Goal: Transaction & Acquisition: Purchase product/service

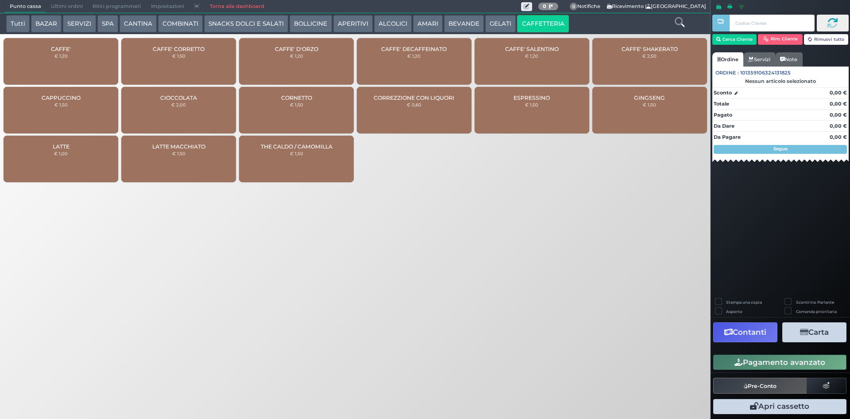
click at [453, 16] on button "BEVANDE" at bounding box center [464, 24] width 40 height 18
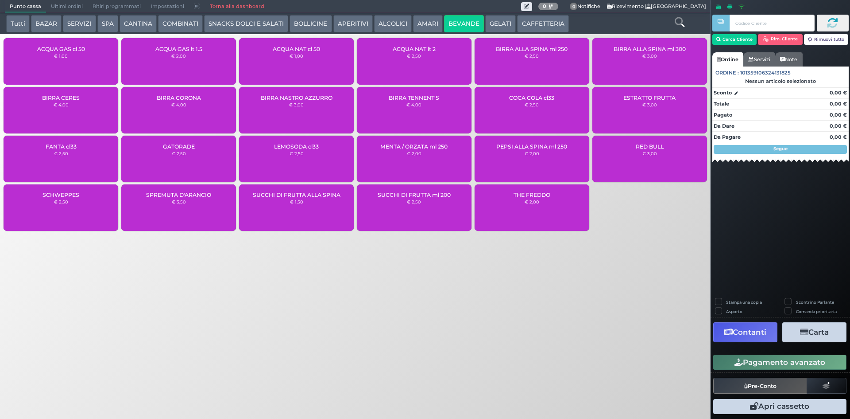
drag, startPoint x: 198, startPoint y: 65, endPoint x: 574, endPoint y: 201, distance: 399.0
click at [198, 64] on div "ACQUA GAS lt 1.5 € 2,00" at bounding box center [178, 61] width 115 height 47
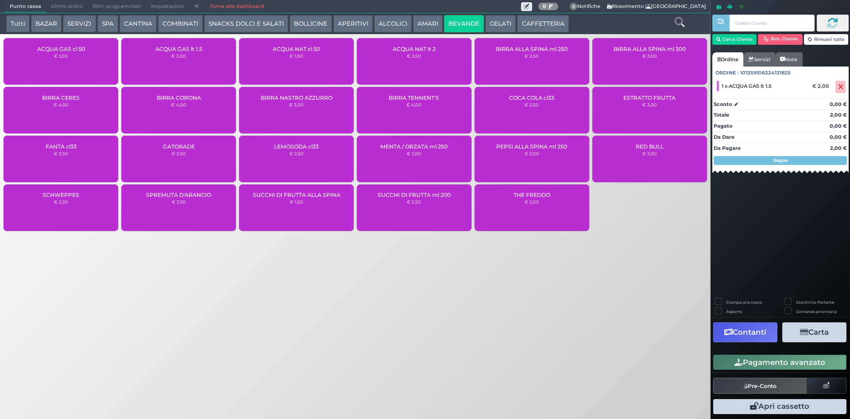
click at [808, 356] on button "Pagamento avanzato" at bounding box center [779, 361] width 133 height 15
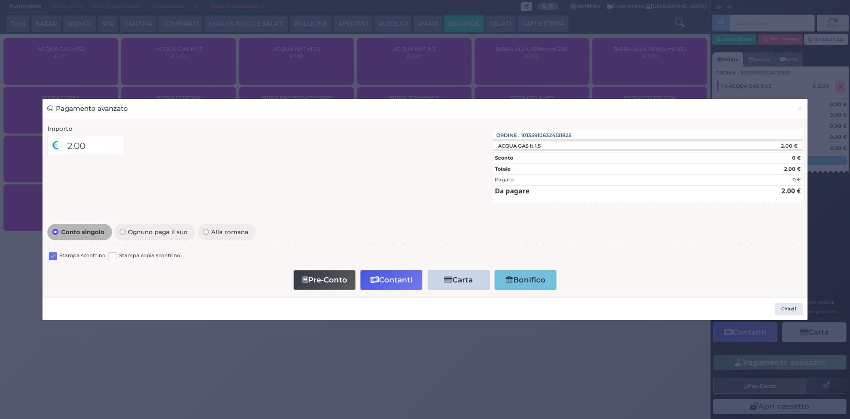
click at [56, 255] on label at bounding box center [53, 256] width 8 height 8
click at [0, 0] on input "checkbox" at bounding box center [0, 0] width 0 height 0
drag, startPoint x: 390, startPoint y: 281, endPoint x: 387, endPoint y: 275, distance: 6.5
click at [388, 279] on button "Contanti" at bounding box center [392, 280] width 62 height 20
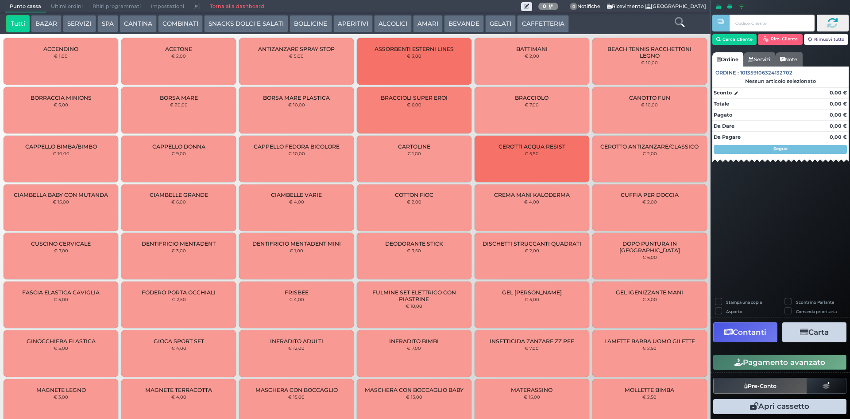
click at [53, 10] on span "Ultimi ordini" at bounding box center [67, 6] width 42 height 12
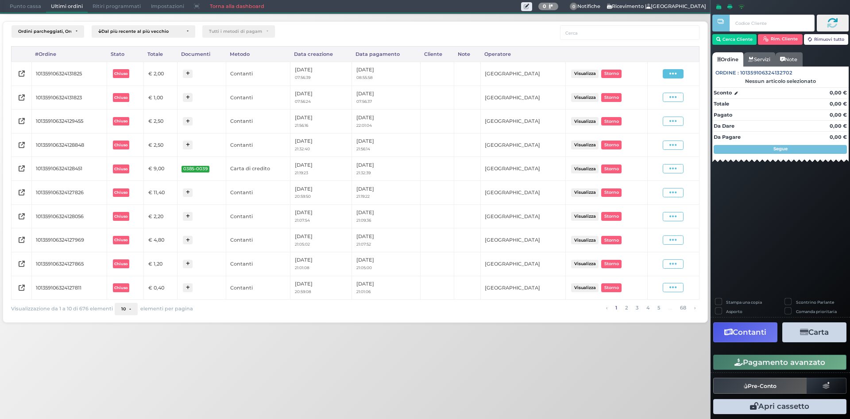
click at [664, 71] on span at bounding box center [673, 73] width 21 height 9
click at [641, 100] on span "Ristampa Pre-Conto" at bounding box center [653, 99] width 36 height 15
click at [23, 3] on span "Punto cassa" at bounding box center [25, 6] width 41 height 12
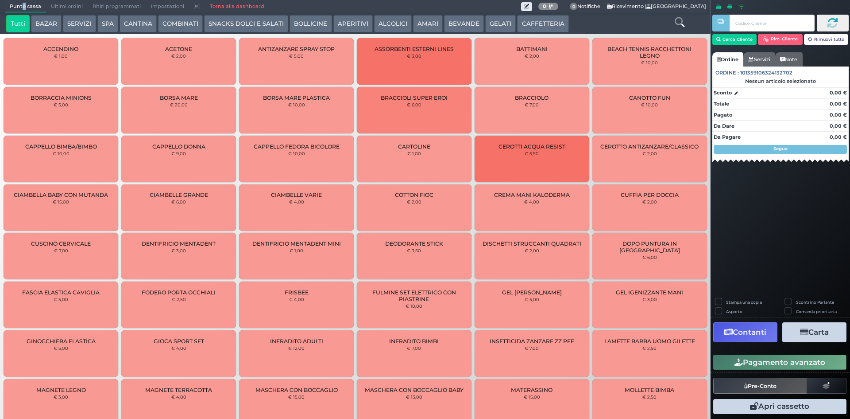
click at [456, 23] on button "BEVANDE" at bounding box center [464, 24] width 40 height 18
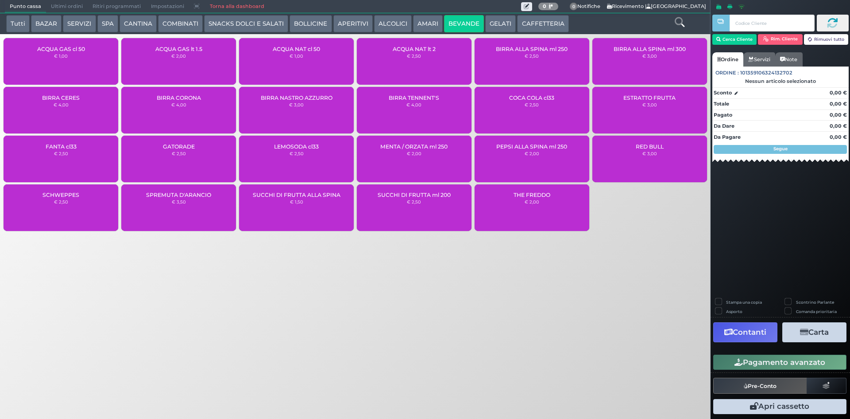
click at [281, 52] on span "ACQUA NAT cl 50" at bounding box center [296, 49] width 47 height 7
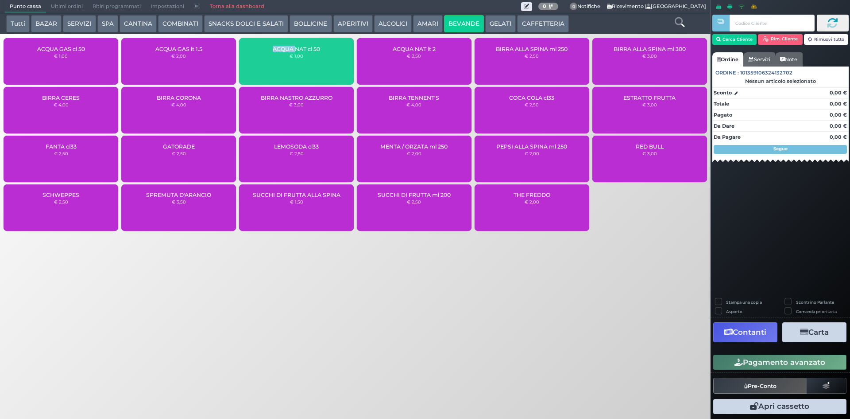
click at [281, 52] on span "ACQUA NAT cl 50" at bounding box center [296, 49] width 47 height 7
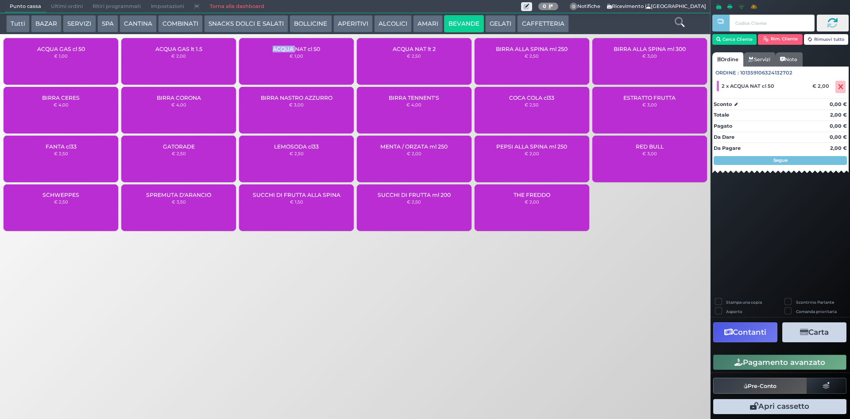
click at [724, 354] on button "Pagamento avanzato" at bounding box center [779, 361] width 133 height 15
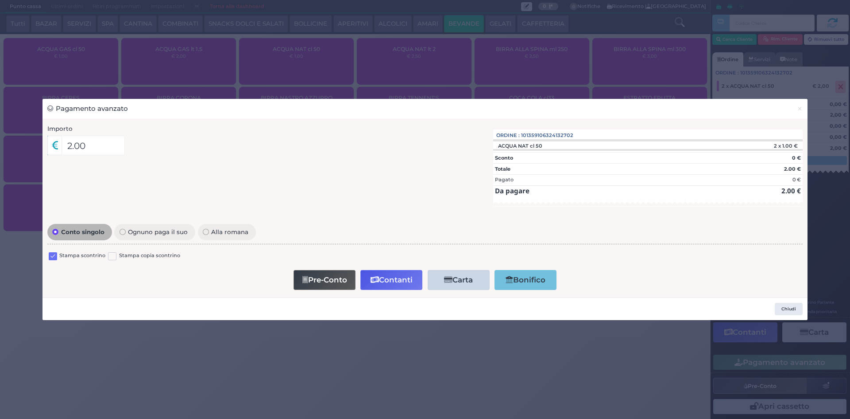
click at [46, 255] on div "Conto singolo Ognuno paga il suo Alla romana Stampa scontrino Stampa copia scon…" at bounding box center [425, 256] width 765 height 71
click at [47, 256] on div "Conto singolo Ognuno paga il suo Alla romana Stampa scontrino Stampa copia scon…" at bounding box center [425, 256] width 765 height 71
click at [51, 256] on label at bounding box center [53, 256] width 8 height 8
click at [0, 0] on input "checkbox" at bounding box center [0, 0] width 0 height 0
click at [380, 277] on button "Contanti" at bounding box center [392, 280] width 62 height 20
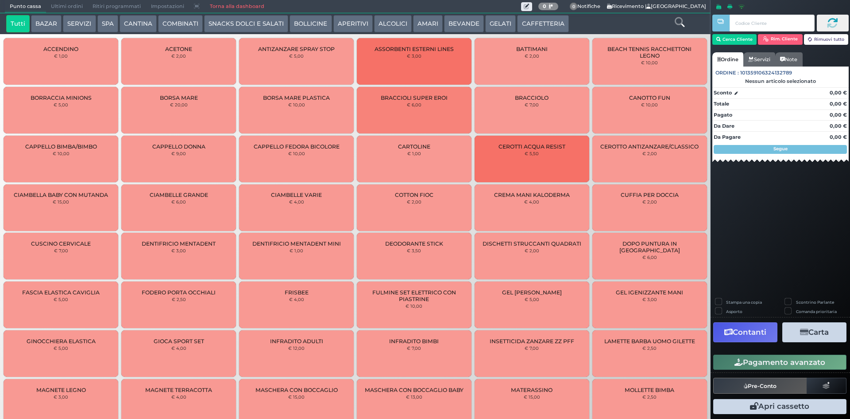
click at [63, 8] on span "Ultimi ordini" at bounding box center [67, 6] width 42 height 12
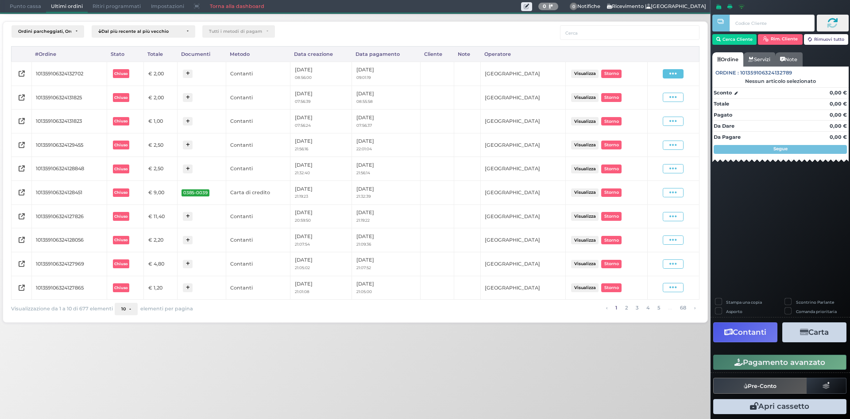
click at [667, 75] on span at bounding box center [673, 73] width 21 height 9
click at [652, 101] on span "Ristampa Pre-Conto" at bounding box center [653, 99] width 36 height 15
